Goal: Information Seeking & Learning: Learn about a topic

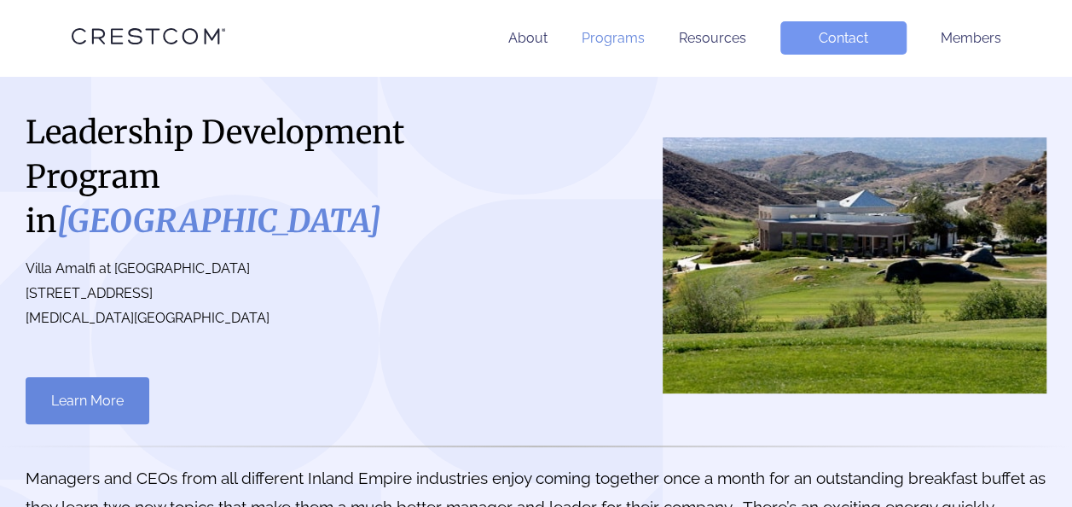
click at [617, 34] on link "Programs" at bounding box center [613, 38] width 63 height 16
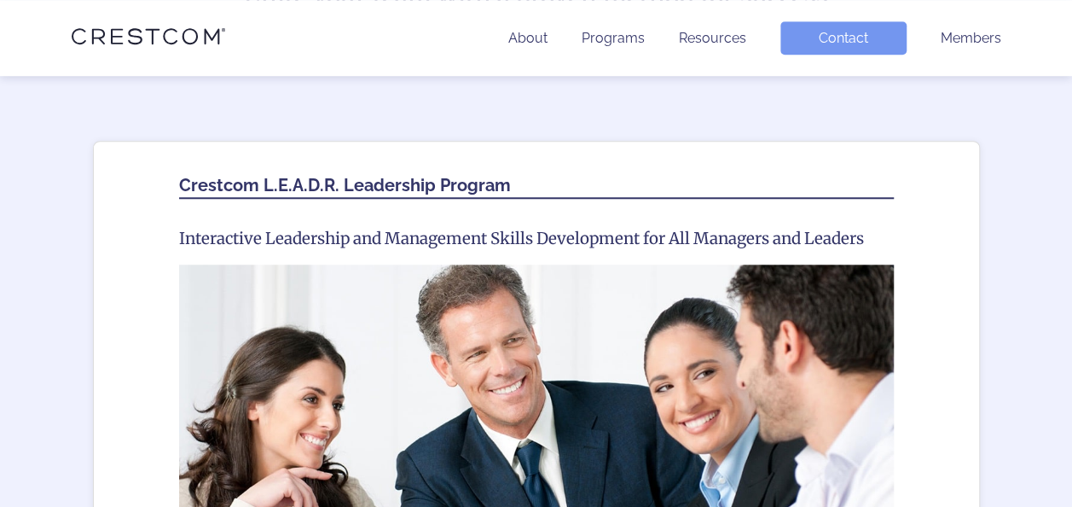
scroll to position [625, 0]
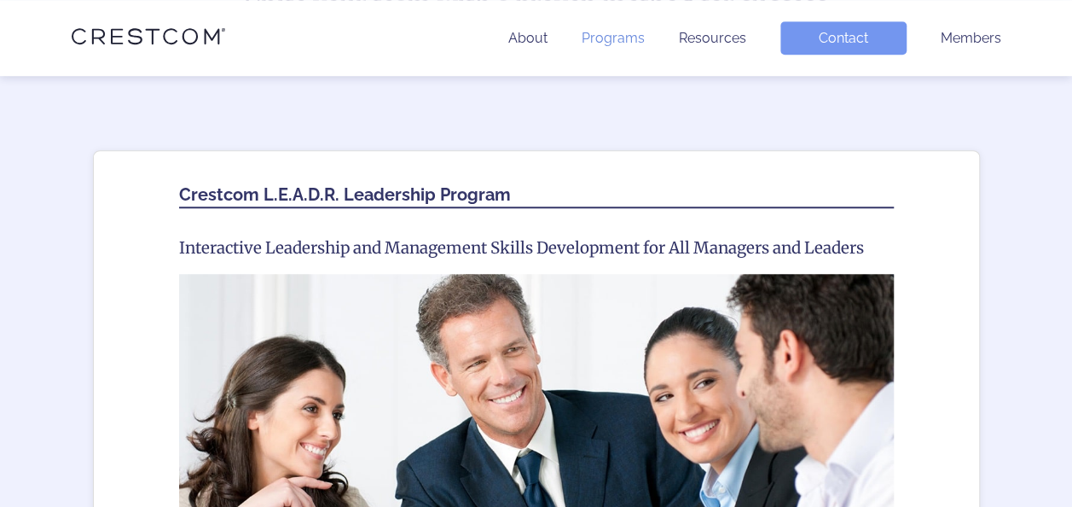
click at [645, 46] on link "Programs" at bounding box center [613, 38] width 63 height 16
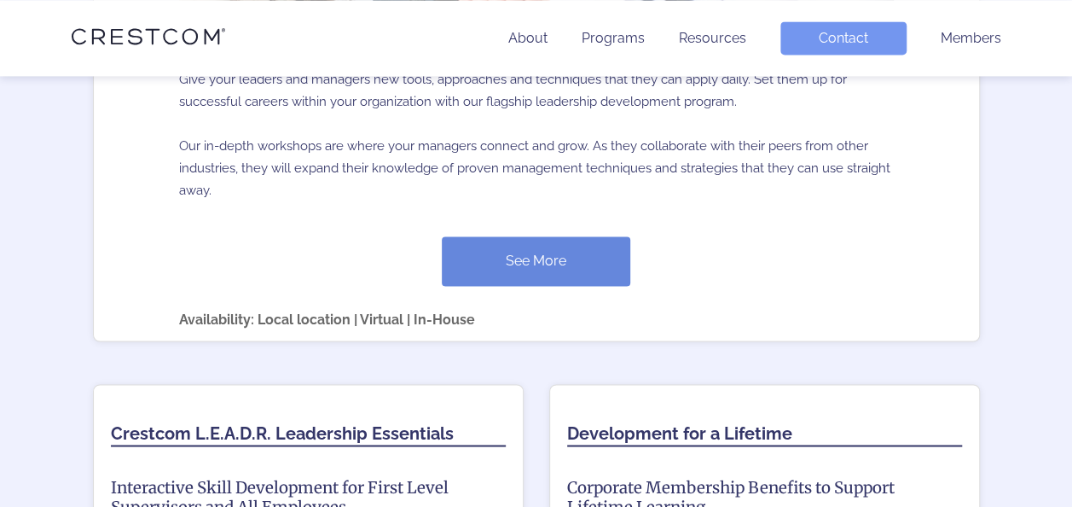
scroll to position [1280, 0]
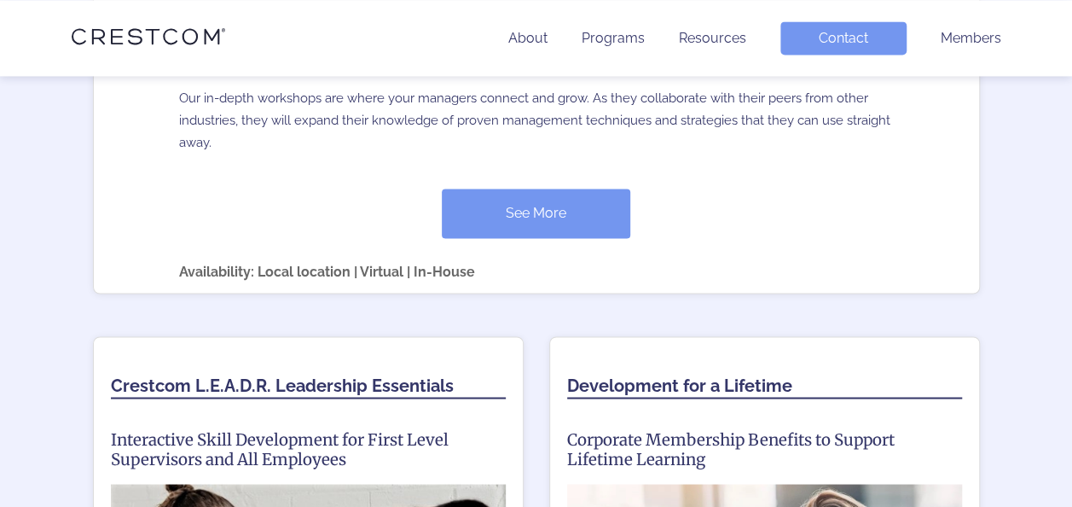
click at [595, 208] on link "See More" at bounding box center [536, 213] width 189 height 49
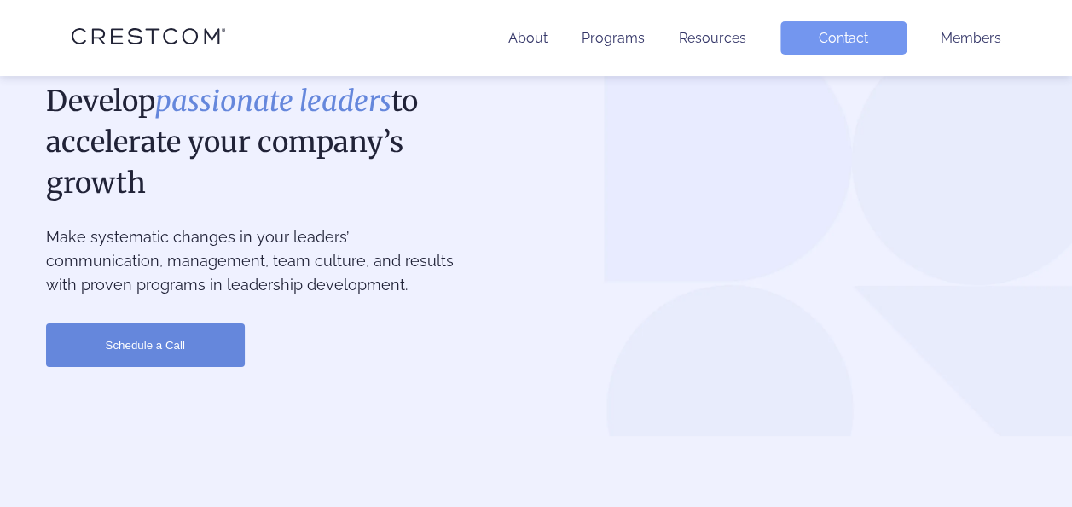
scroll to position [85, 0]
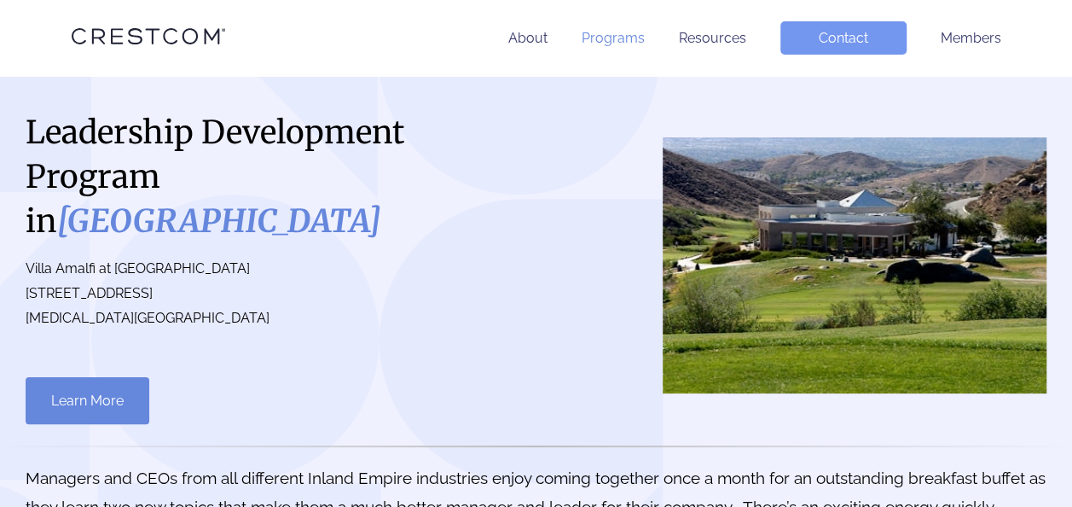
drag, startPoint x: 624, startPoint y: 17, endPoint x: 624, endPoint y: 30, distance: 12.8
click at [624, 24] on div "About Programs Resources Contact Members" at bounding box center [536, 38] width 981 height 76
click at [623, 38] on link "Programs" at bounding box center [613, 38] width 63 height 16
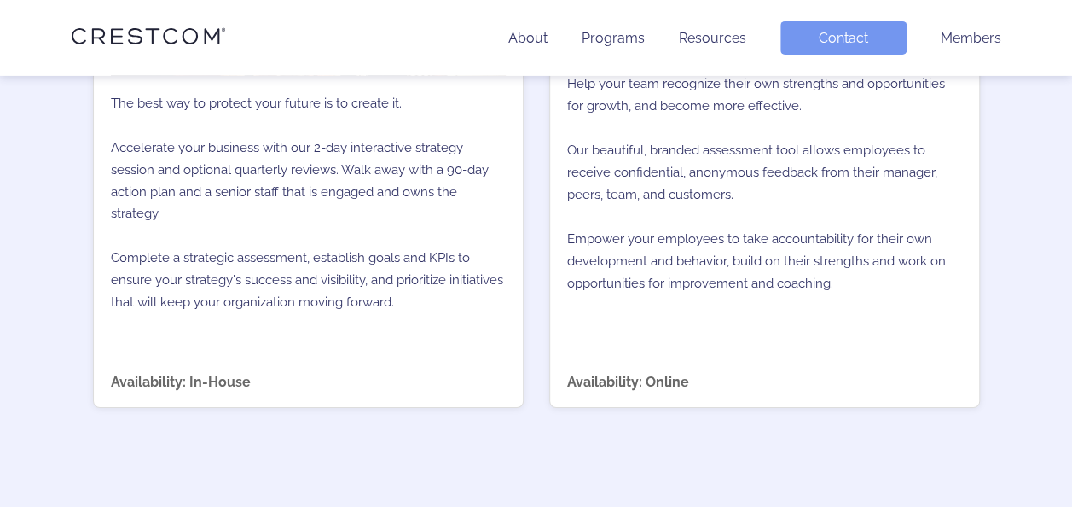
scroll to position [3099, 0]
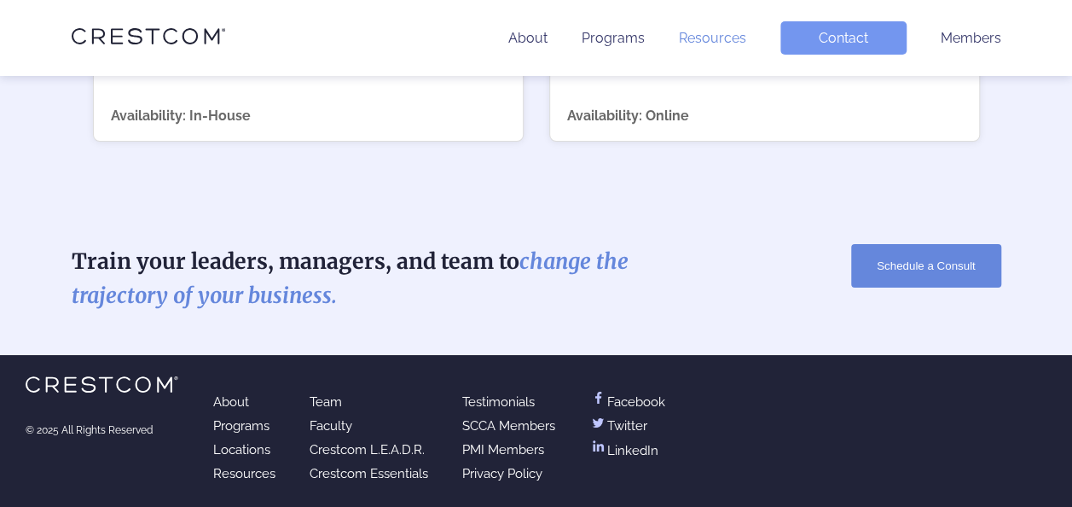
click at [723, 32] on link "Resources" at bounding box center [712, 38] width 67 height 16
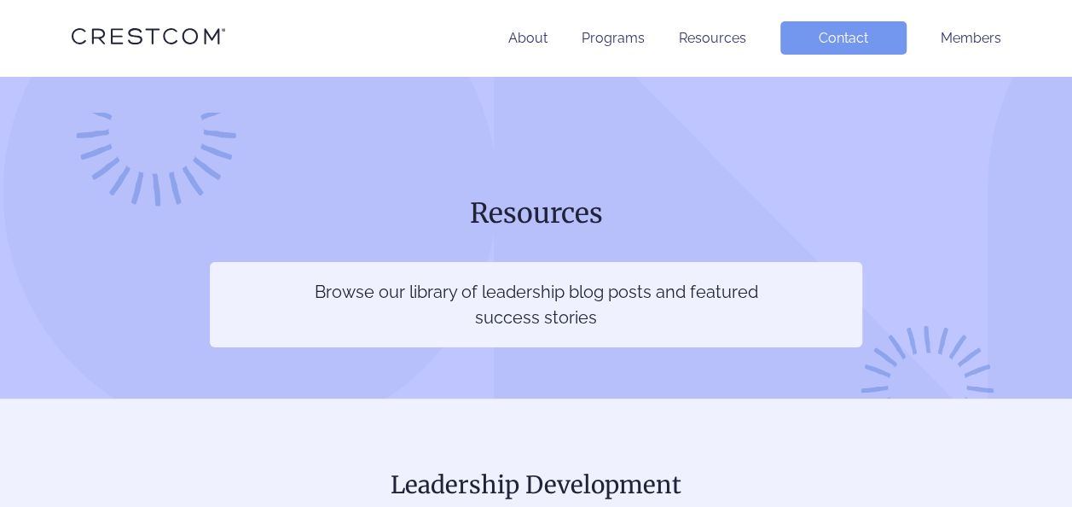
click at [597, 33] on link "Programs" at bounding box center [613, 38] width 63 height 16
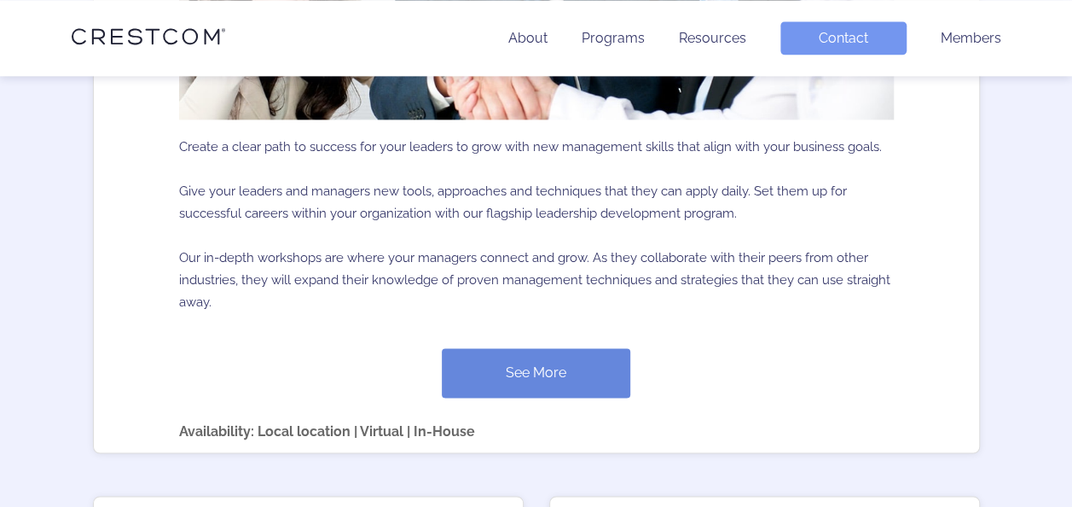
scroll to position [1194, 0]
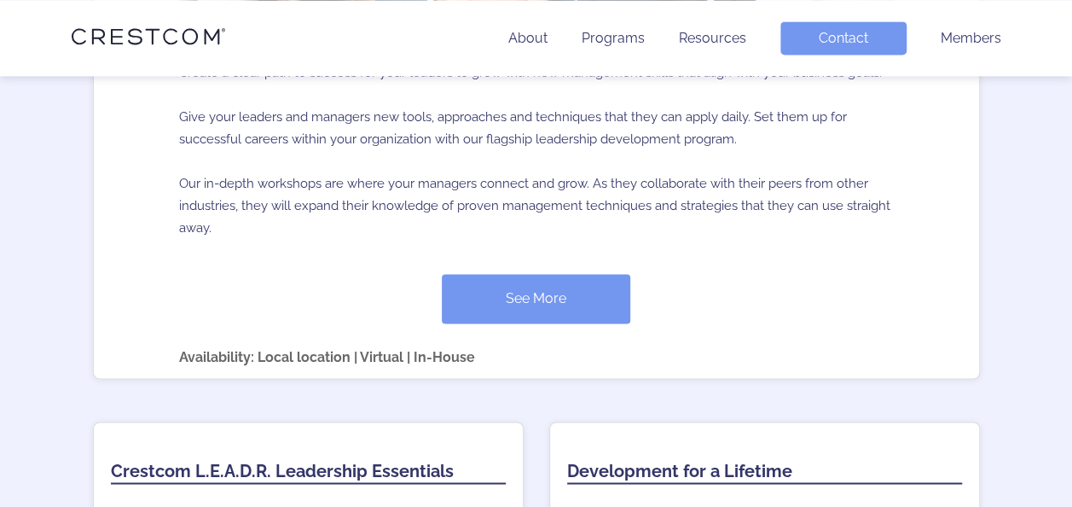
click at [549, 297] on link "See More" at bounding box center [536, 298] width 189 height 49
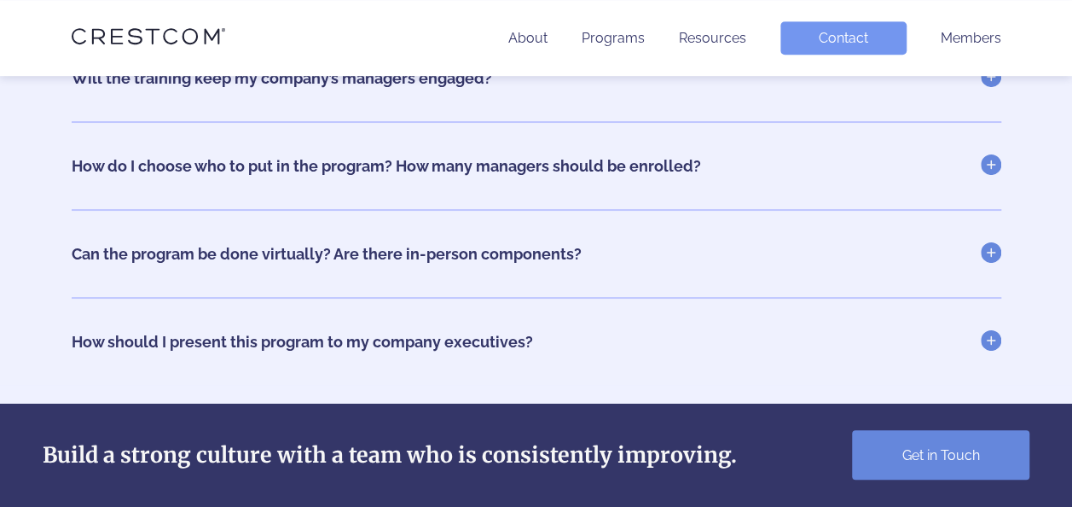
scroll to position [7003, 0]
